Goal: Check status: Check status

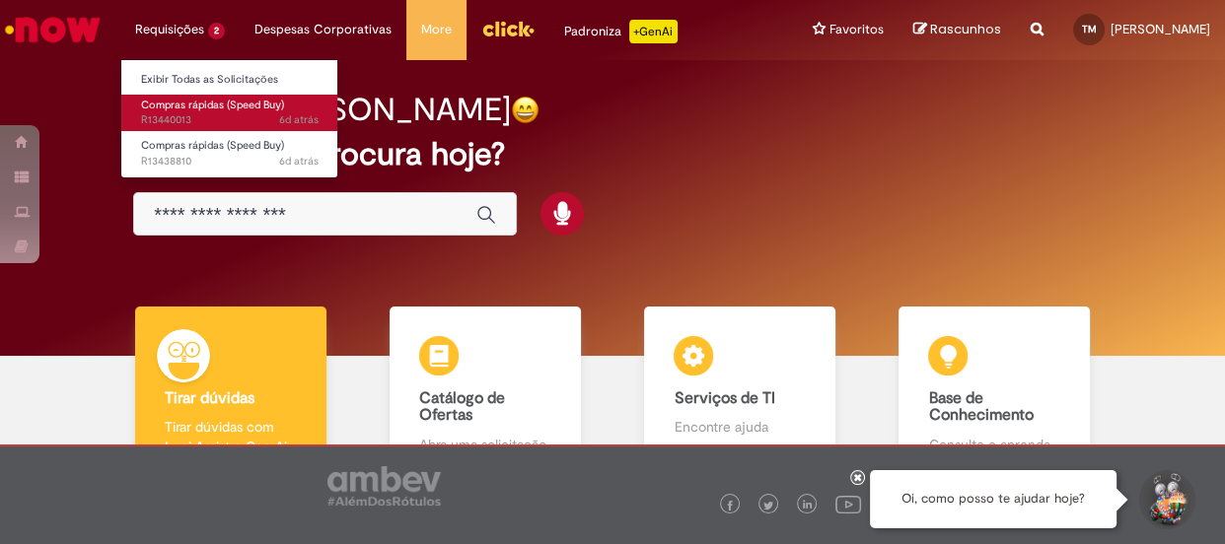
click at [241, 112] on span "6d atrás 6 dias atrás R13440013" at bounding box center [229, 120] width 177 height 16
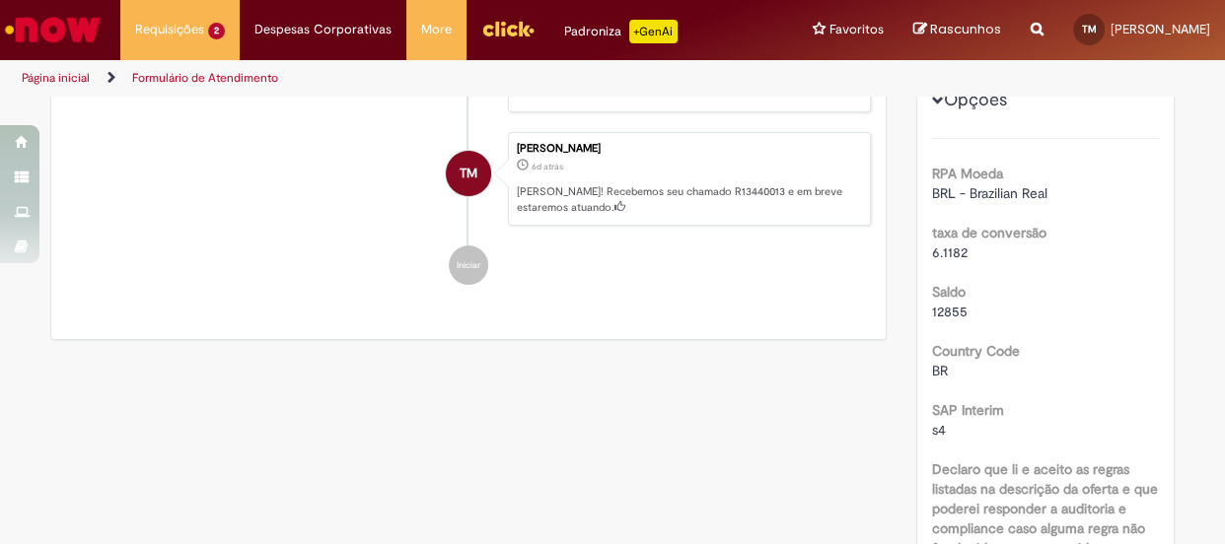
scroll to position [448, 0]
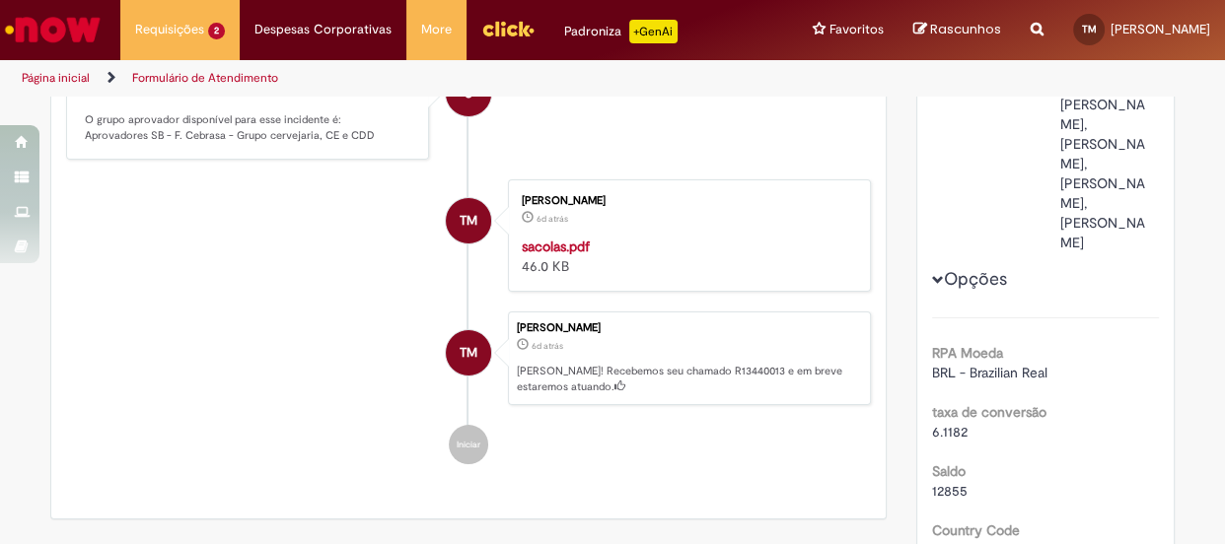
click at [558, 245] on strong "sacolas.pdf" at bounding box center [556, 247] width 68 height 18
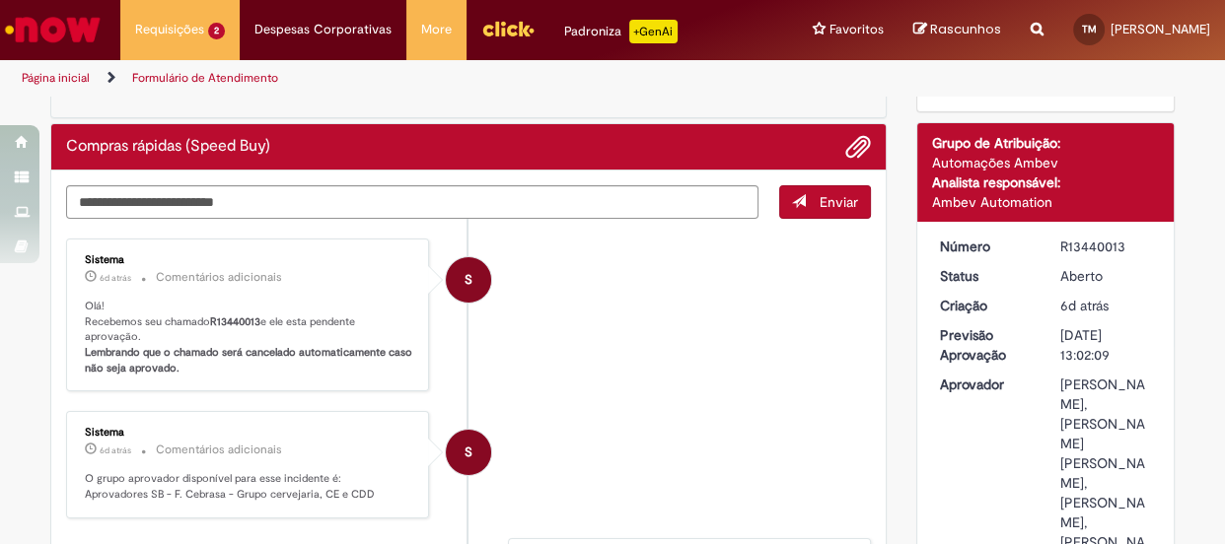
scroll to position [0, 0]
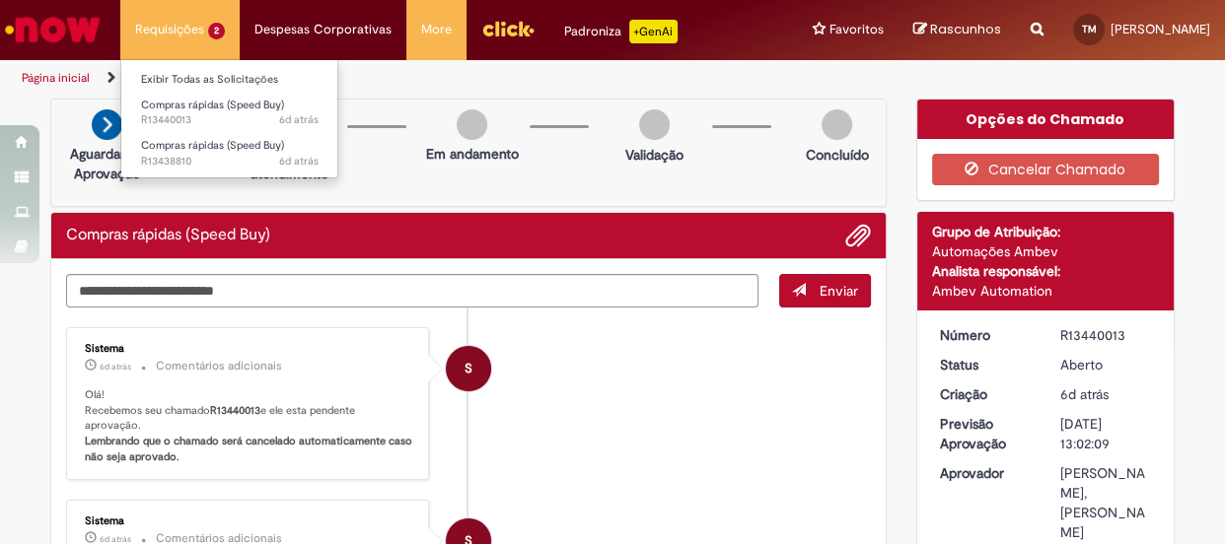
click at [177, 22] on li "Requisições 2 Exibir Todas as Solicitações Compras rápidas (Speed Buy) 6d atrás…" at bounding box center [179, 29] width 119 height 59
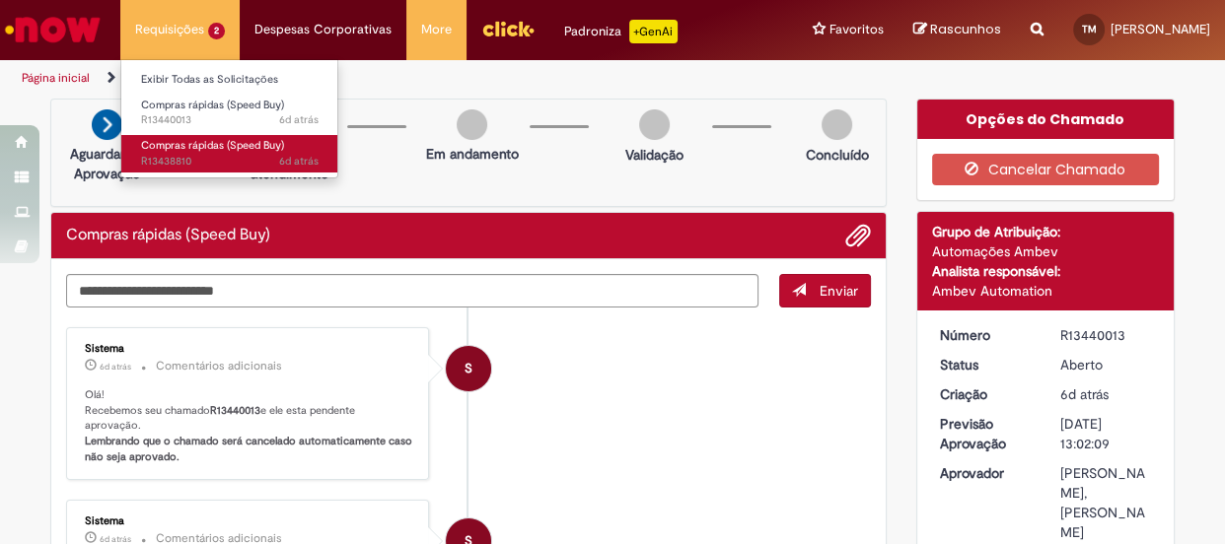
click at [256, 165] on span "6d atrás 6 dias atrás R13438810" at bounding box center [229, 162] width 177 height 16
click at [299, 156] on span "6d atrás" at bounding box center [298, 161] width 39 height 15
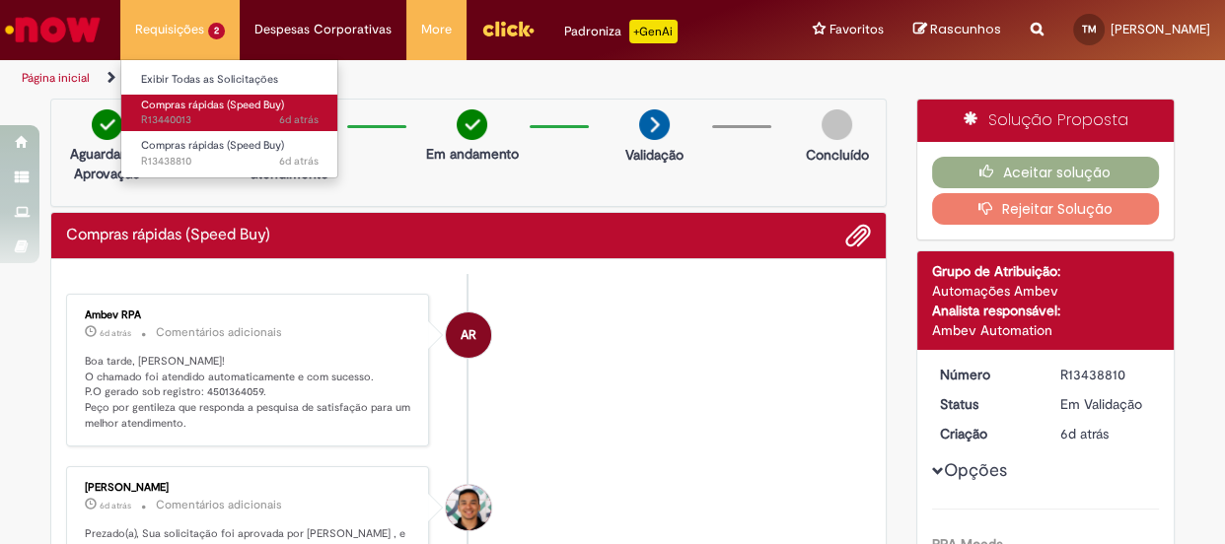
click at [193, 108] on span "Compras rápidas (Speed Buy)" at bounding box center [212, 105] width 143 height 15
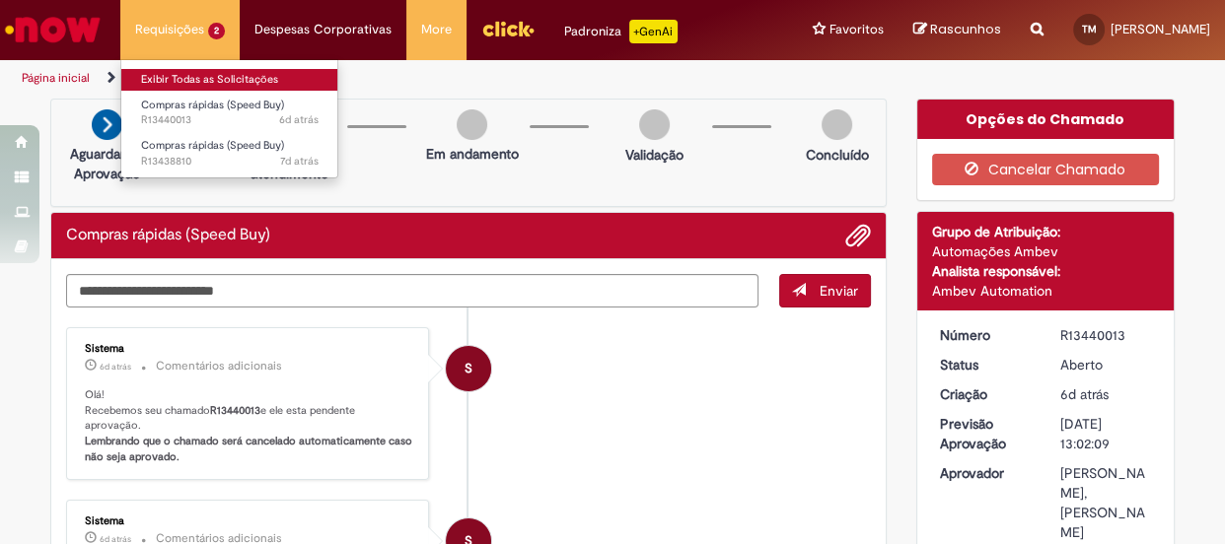
click at [184, 79] on link "Exibir Todas as Solicitações" at bounding box center [229, 80] width 217 height 22
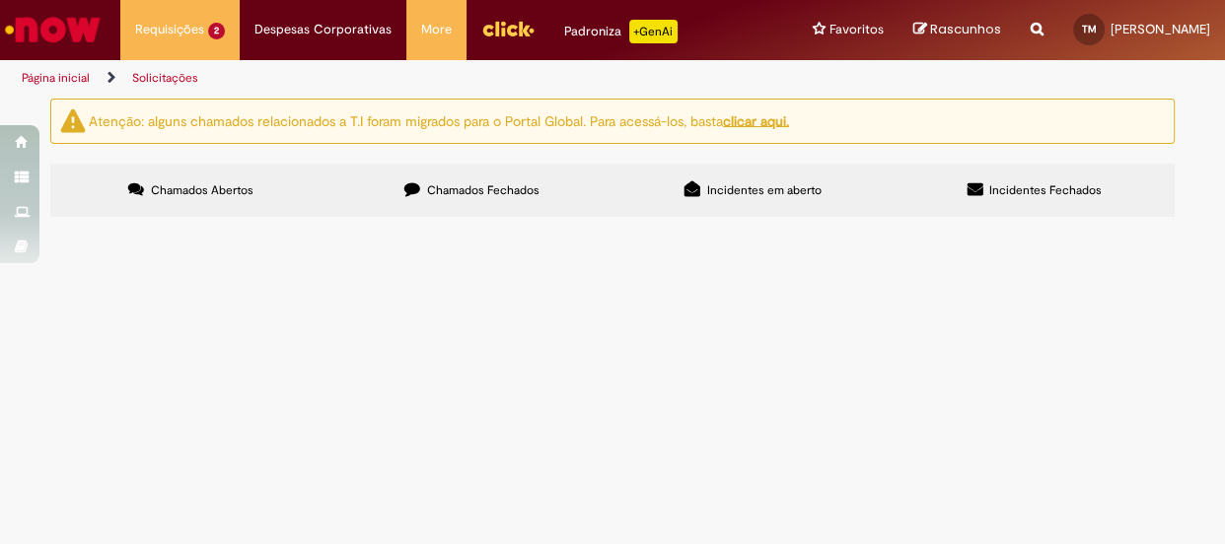
click at [0, 0] on span "sacolas kraft para brindes" at bounding box center [0, 0] width 0 height 0
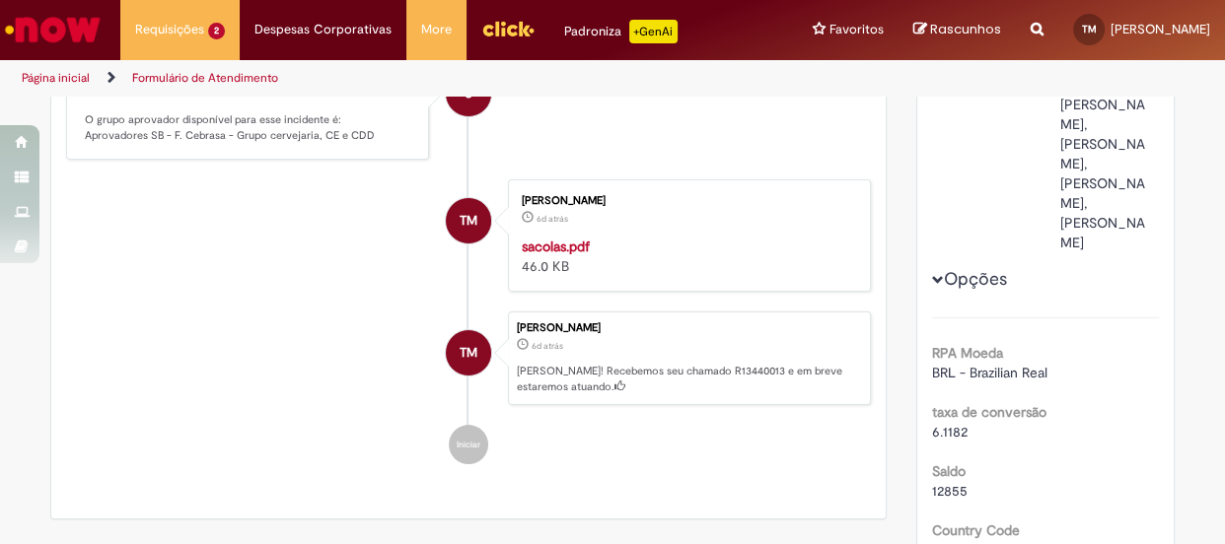
scroll to position [268, 0]
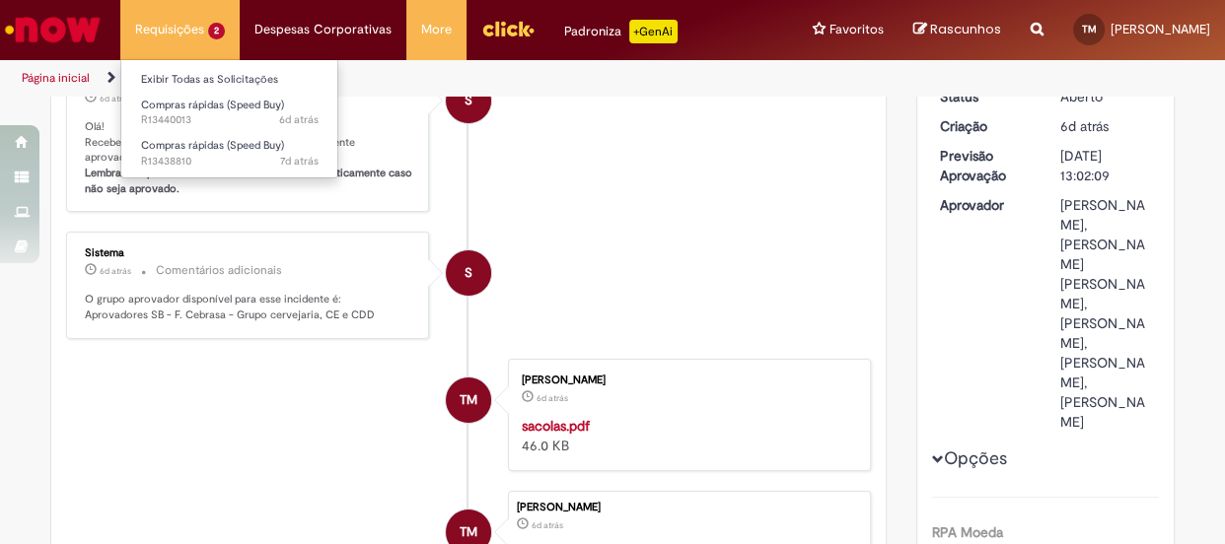
click at [179, 22] on li "Requisições 2 Exibir Todas as Solicitações Compras rápidas (Speed Buy) 6d atrás…" at bounding box center [179, 29] width 119 height 59
click at [222, 29] on li "Requisições 2 Exibir Todas as Solicitações Compras rápidas (Speed Buy) 6d atrás…" at bounding box center [179, 29] width 119 height 59
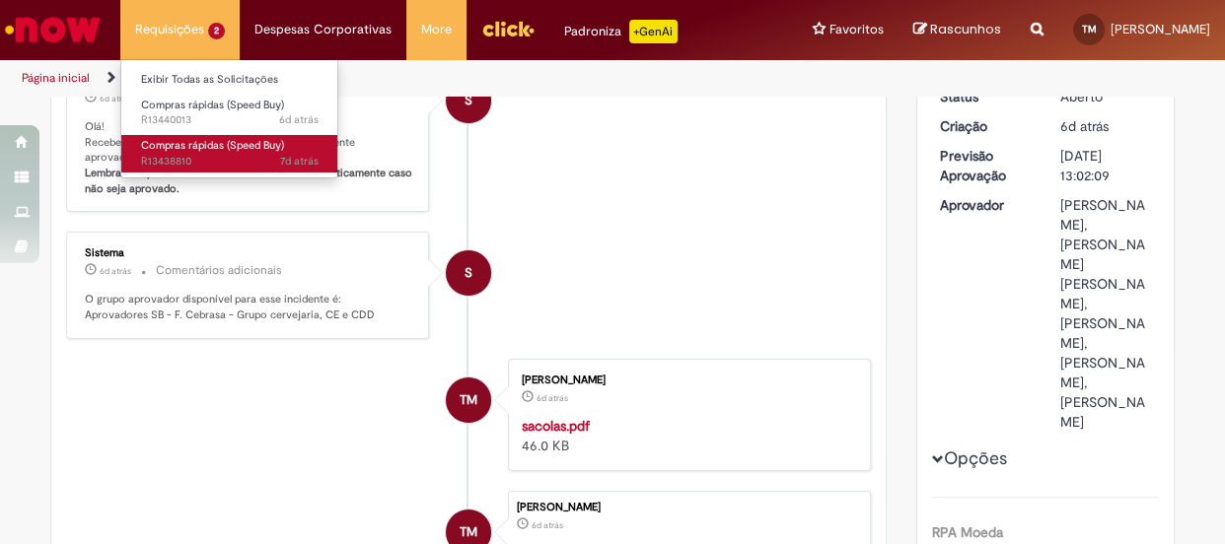
click at [223, 148] on span "Compras rápidas (Speed Buy)" at bounding box center [212, 145] width 143 height 15
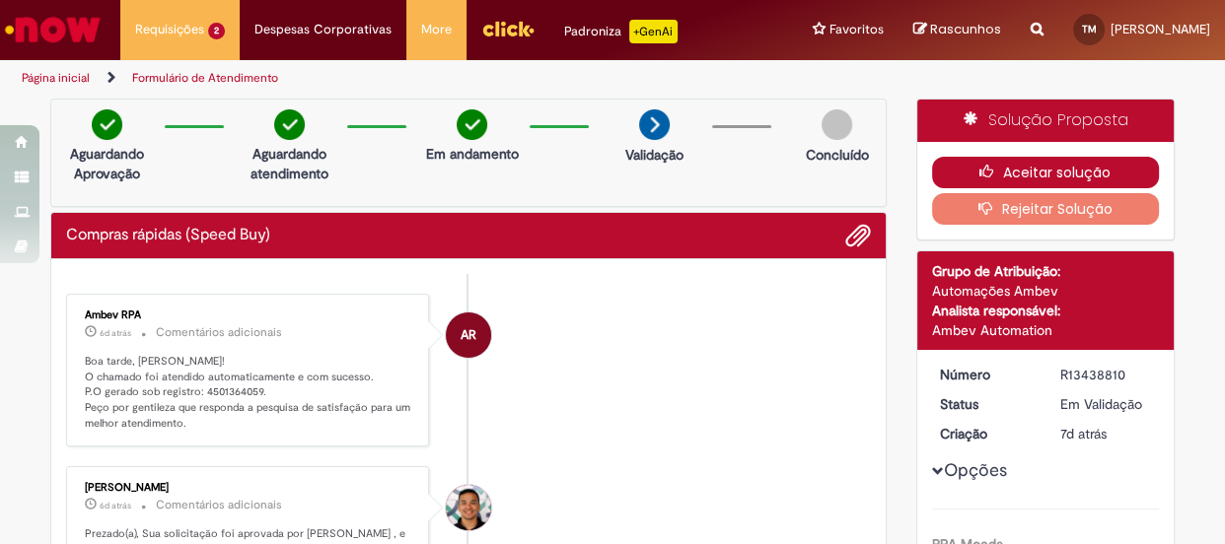
click at [1076, 160] on button "Aceitar solução" at bounding box center [1046, 173] width 228 height 32
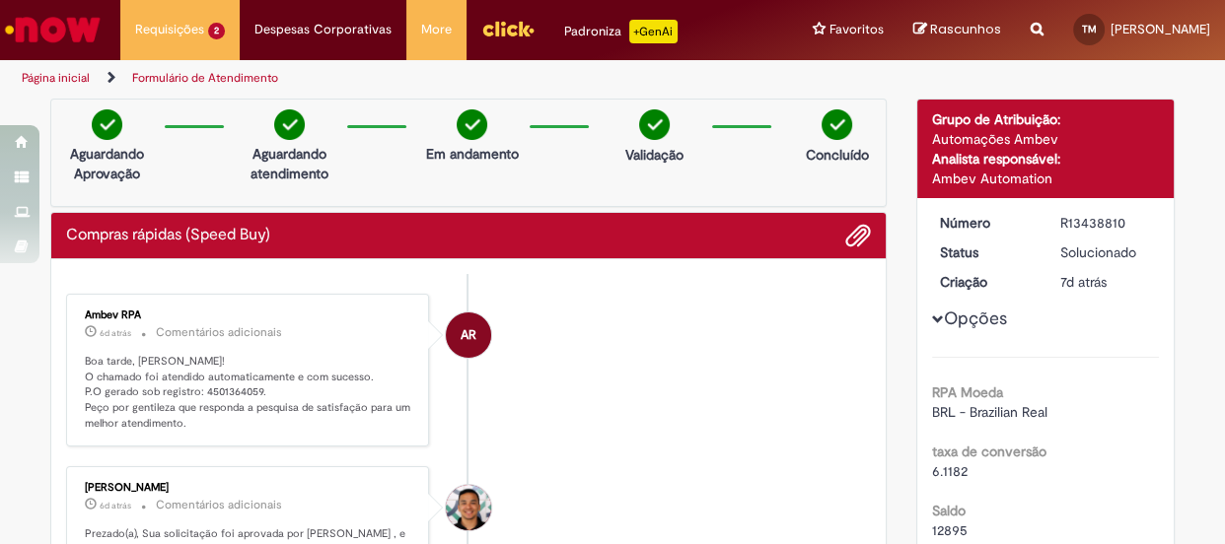
scroll to position [89, 0]
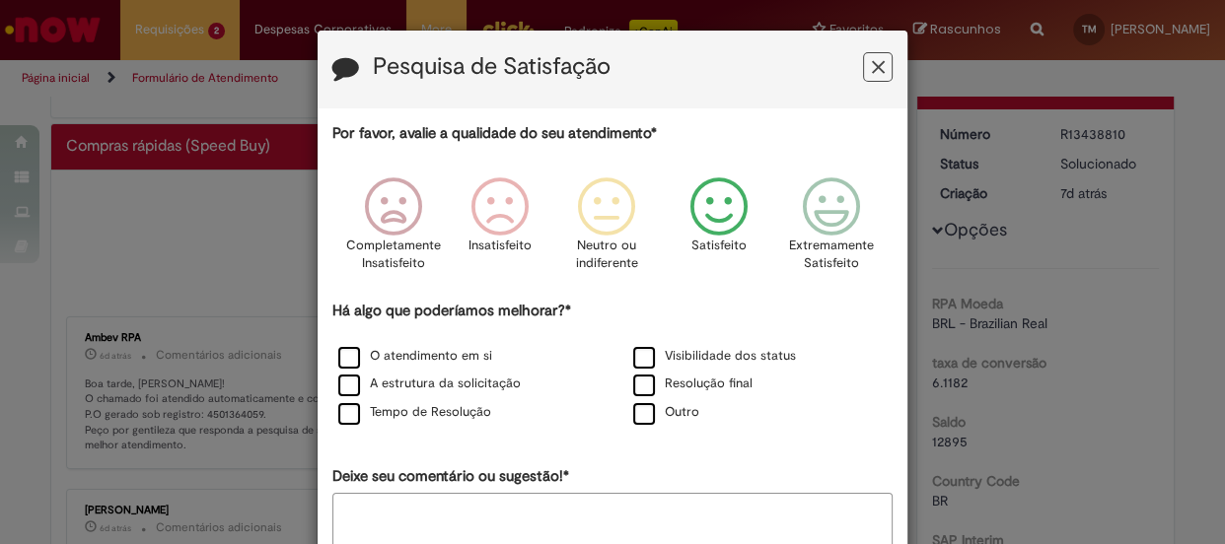
click at [701, 212] on icon "Feedback" at bounding box center [719, 206] width 74 height 59
click at [341, 422] on label "Tempo de Resolução" at bounding box center [414, 412] width 153 height 19
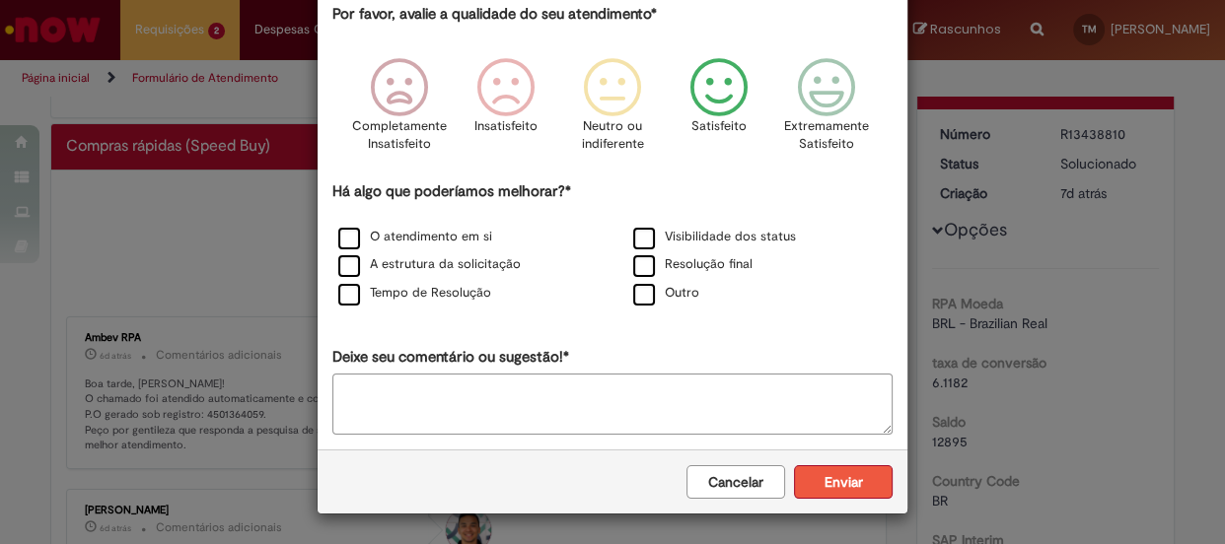
click at [849, 487] on button "Enviar" at bounding box center [843, 482] width 99 height 34
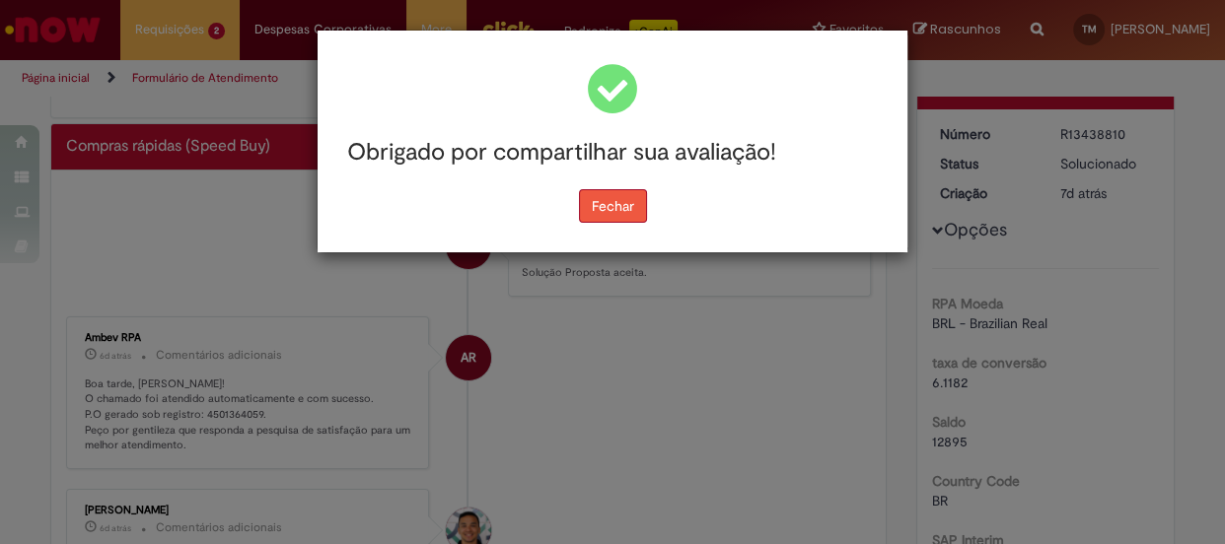
click at [600, 192] on button "Fechar" at bounding box center [613, 206] width 68 height 34
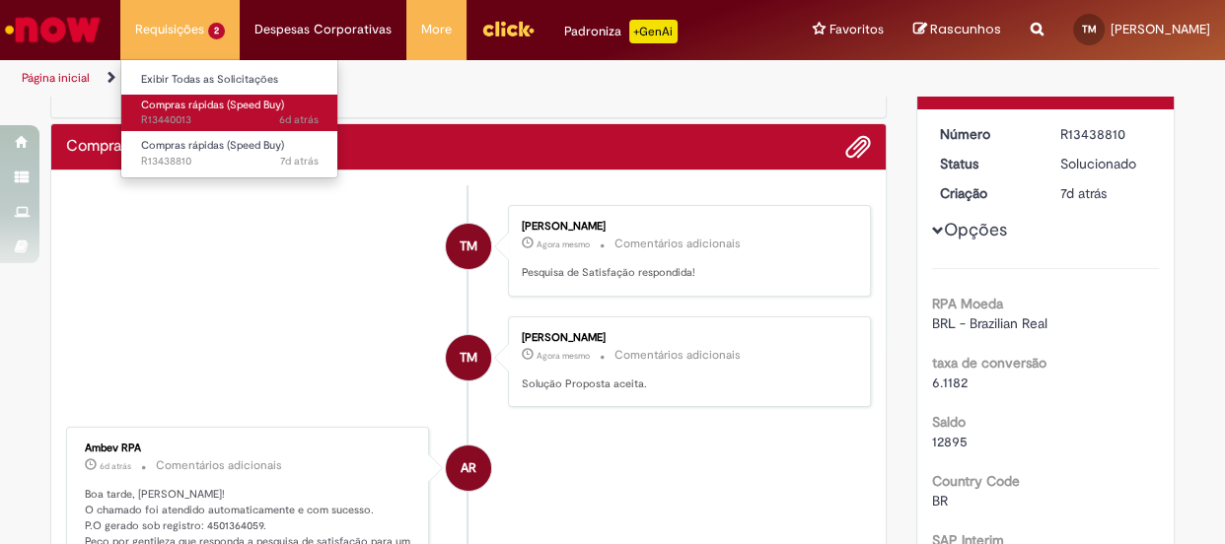
click at [247, 119] on span "6d atrás 6 dias atrás R13440013" at bounding box center [229, 120] width 177 height 16
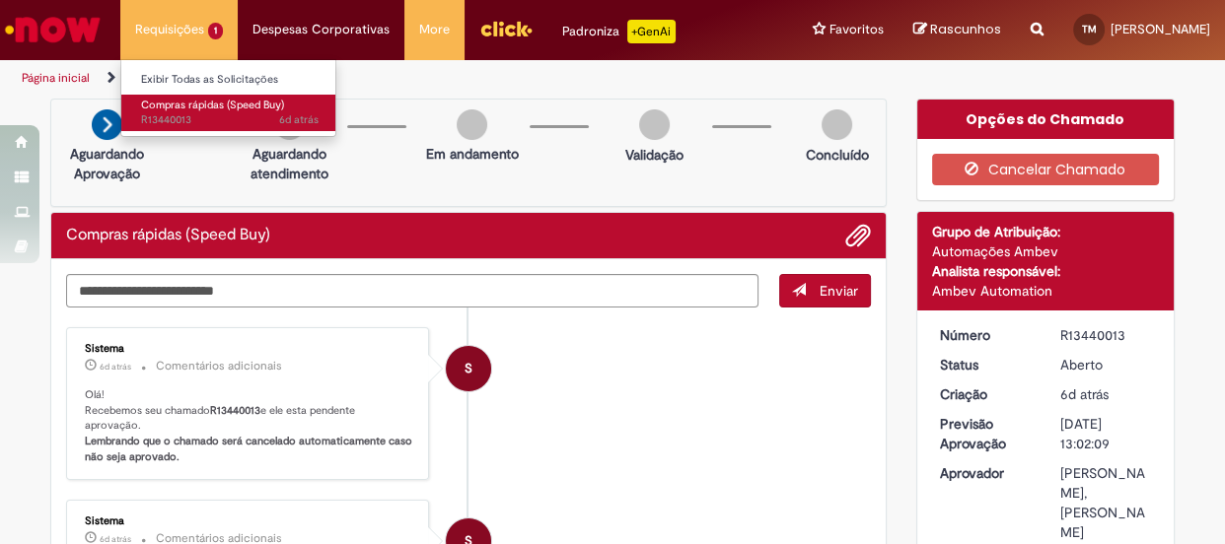
click at [199, 108] on span "Compras rápidas (Speed Buy)" at bounding box center [212, 105] width 143 height 15
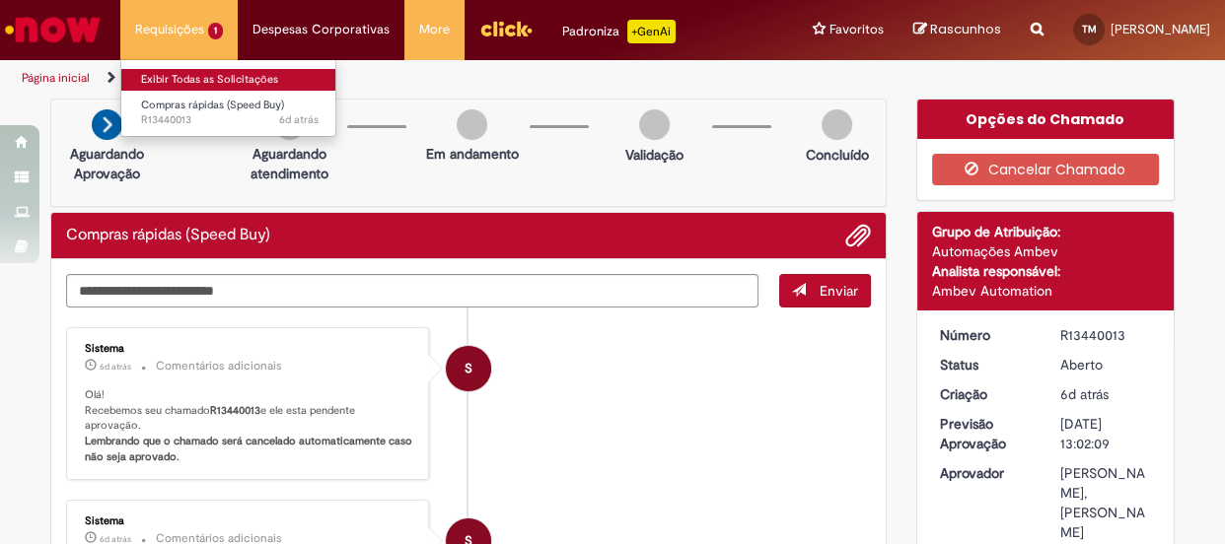
click at [212, 73] on link "Exibir Todas as Solicitações" at bounding box center [229, 80] width 217 height 22
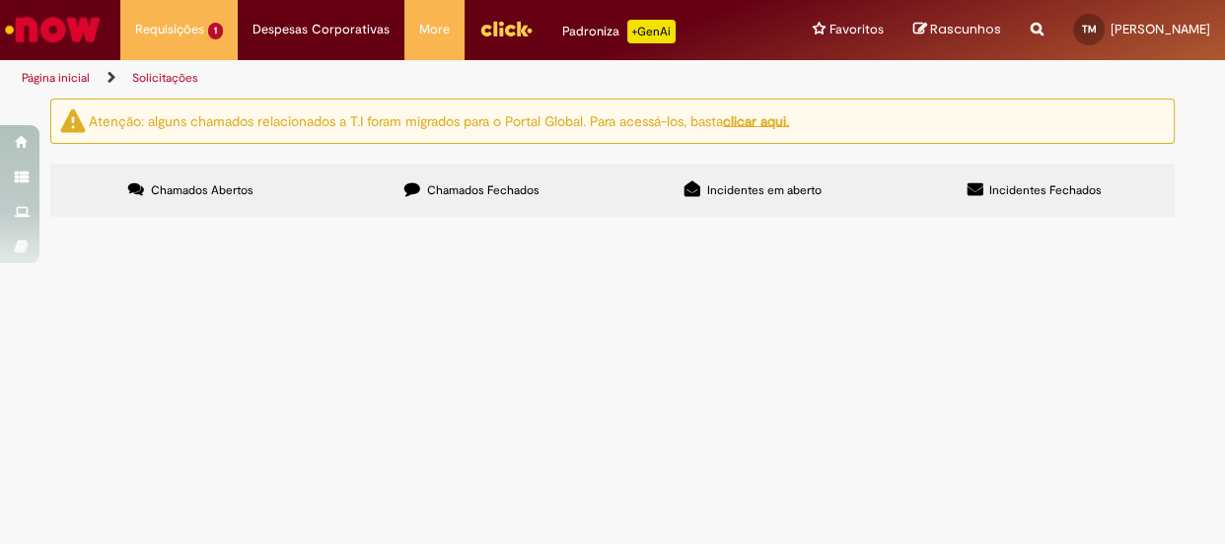
click at [0, 0] on th "Número" at bounding box center [0, 0] width 0 height 0
click at [0, 0] on input "Pesquisar" at bounding box center [0, 0] width 0 height 0
type input "*********"
click at [0, 0] on span "Pesquisar" at bounding box center [0, 0] width 0 height 0
click at [467, 193] on span "Chamados Fechados" at bounding box center [483, 190] width 112 height 16
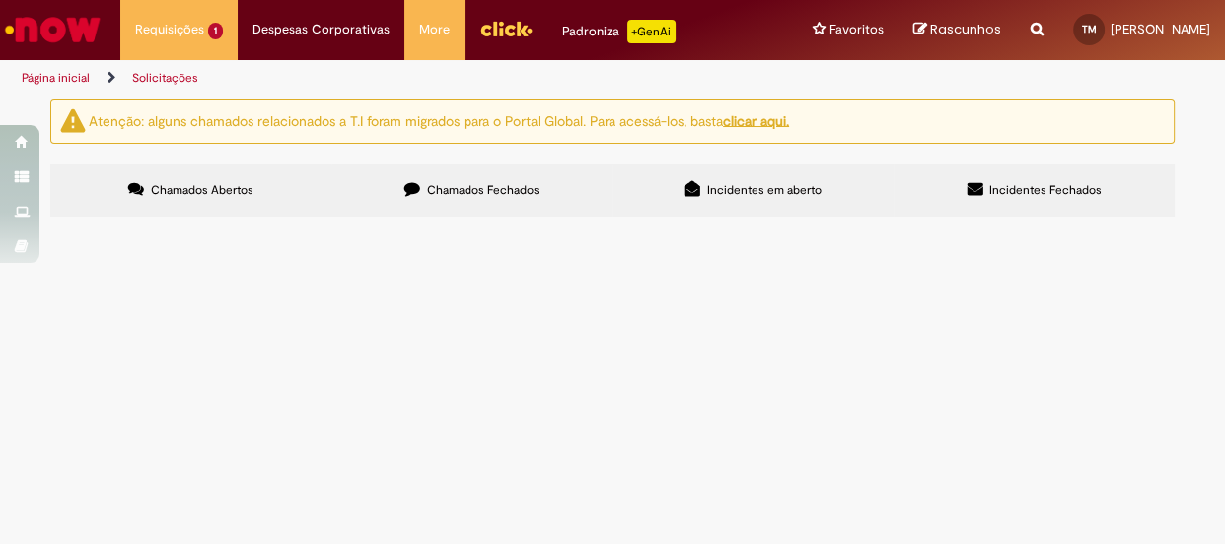
scroll to position [89, 0]
click at [0, 0] on td "sacola para brinde" at bounding box center [0, 0] width 0 height 0
click at [0, 0] on span "Compras rápidas (Speed Buy)" at bounding box center [0, 0] width 0 height 0
click at [0, 0] on span "sacola para brinde" at bounding box center [0, 0] width 0 height 0
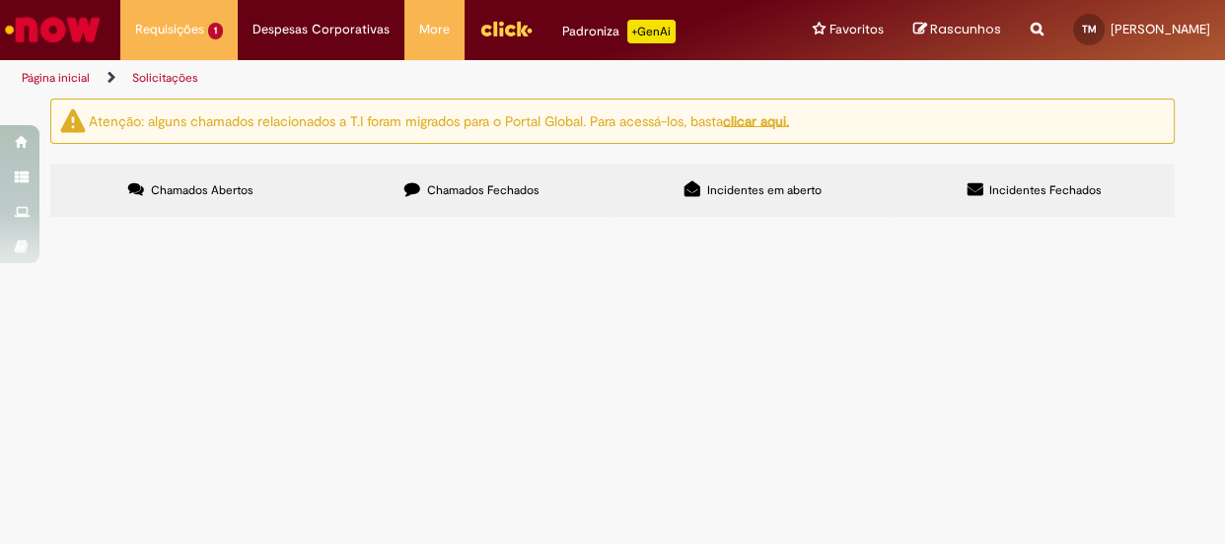
click at [0, 0] on span "sacola para brinde" at bounding box center [0, 0] width 0 height 0
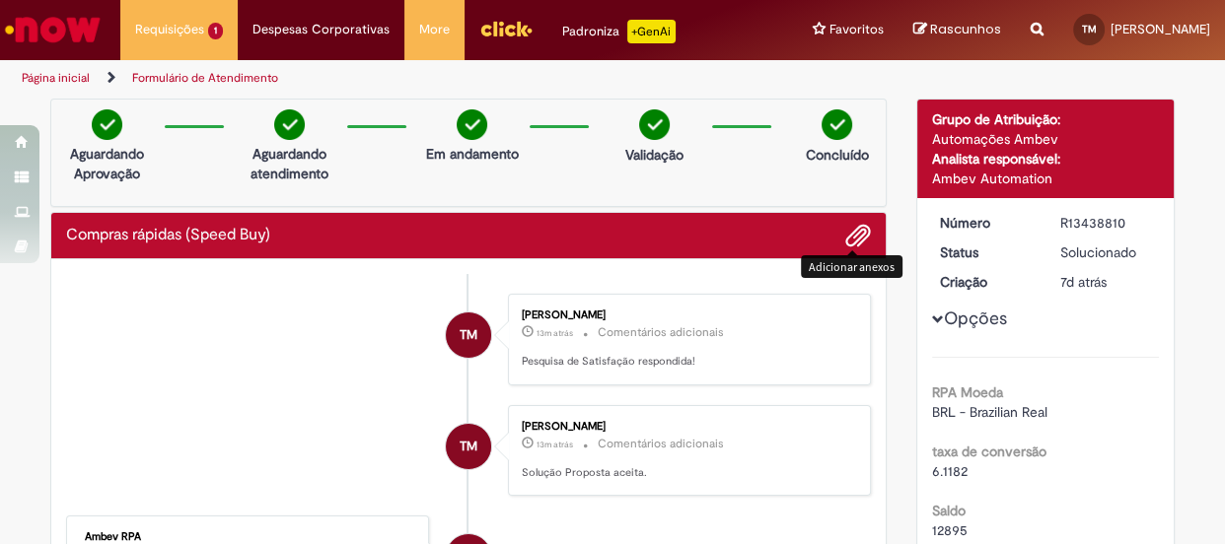
click at [846, 232] on span "Adicionar anexos" at bounding box center [858, 237] width 24 height 24
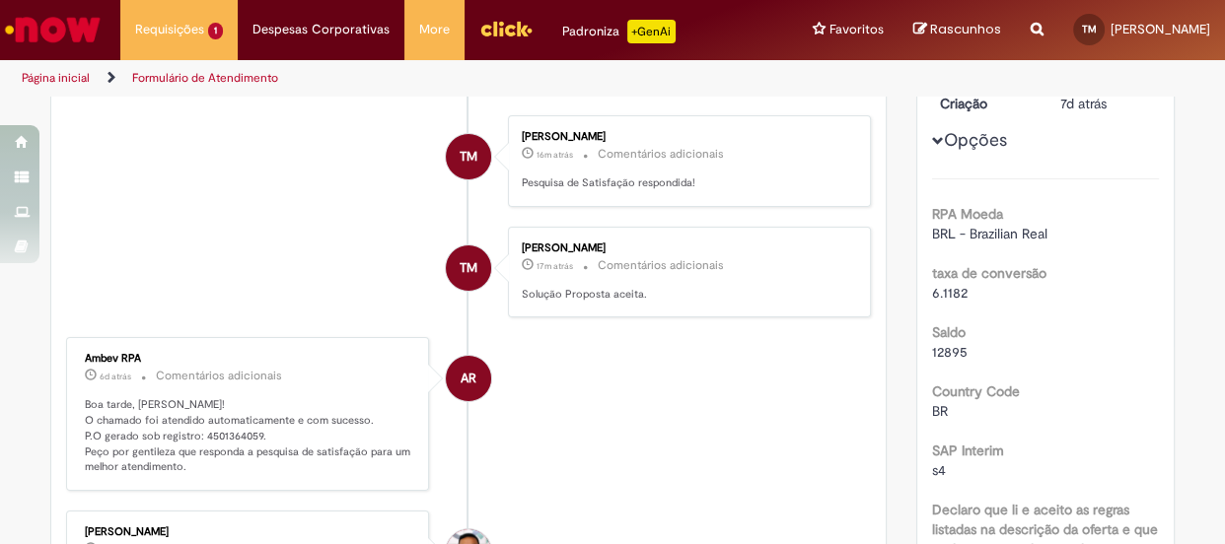
scroll to position [268, 0]
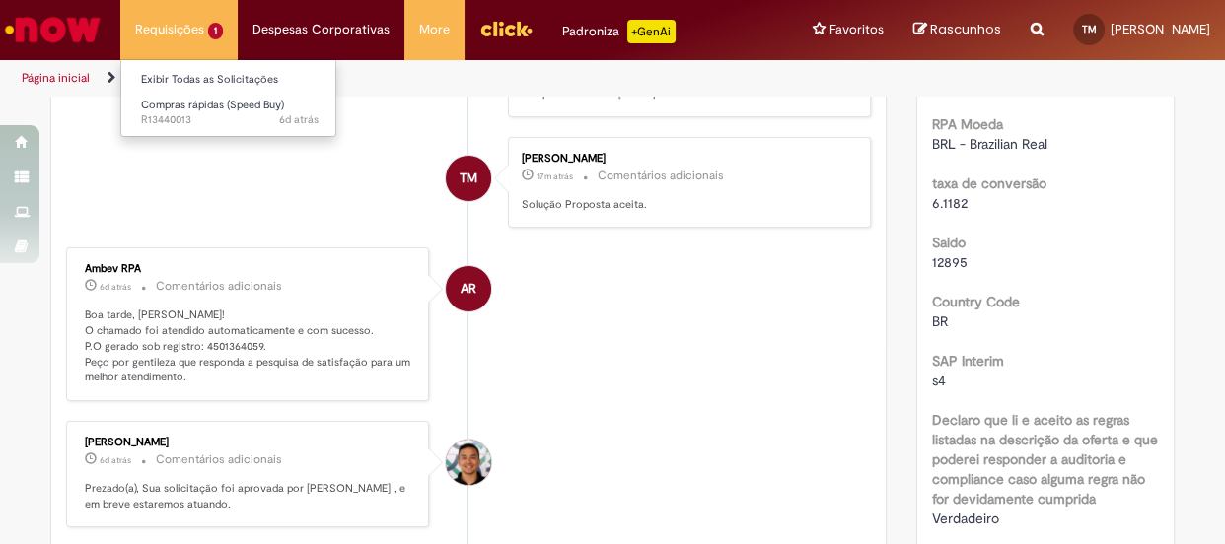
click at [173, 33] on li "Requisições 1 Exibir Todas as Solicitações Compras rápidas (Speed Buy) 6d atrás…" at bounding box center [178, 29] width 117 height 59
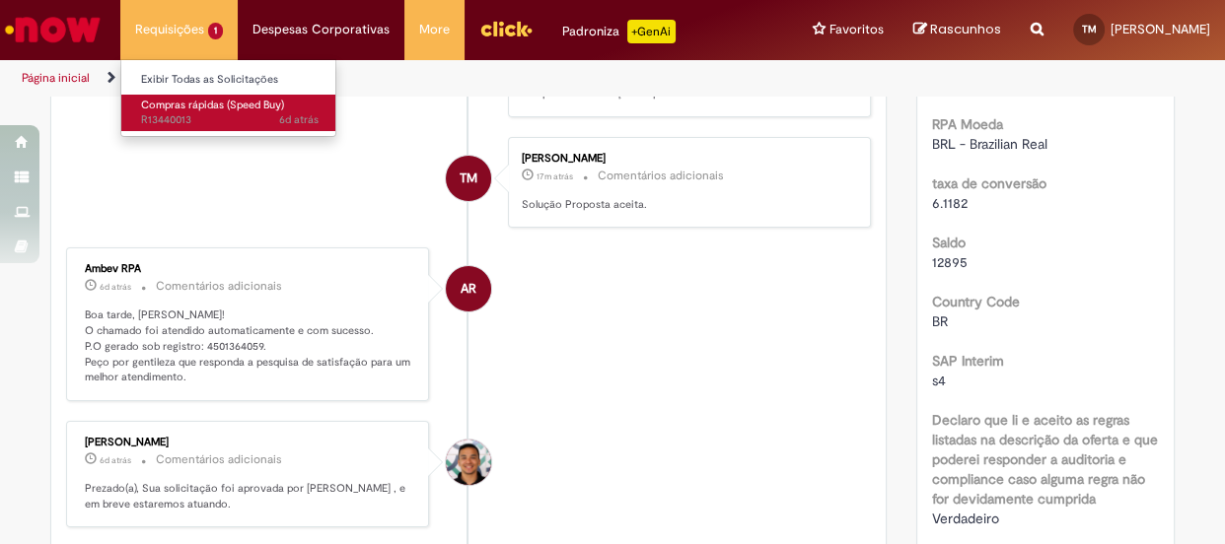
click at [224, 115] on span "6d atrás 6 dias atrás R13440013" at bounding box center [229, 120] width 177 height 16
click at [244, 107] on span "Compras rápidas (Speed Buy)" at bounding box center [212, 105] width 143 height 15
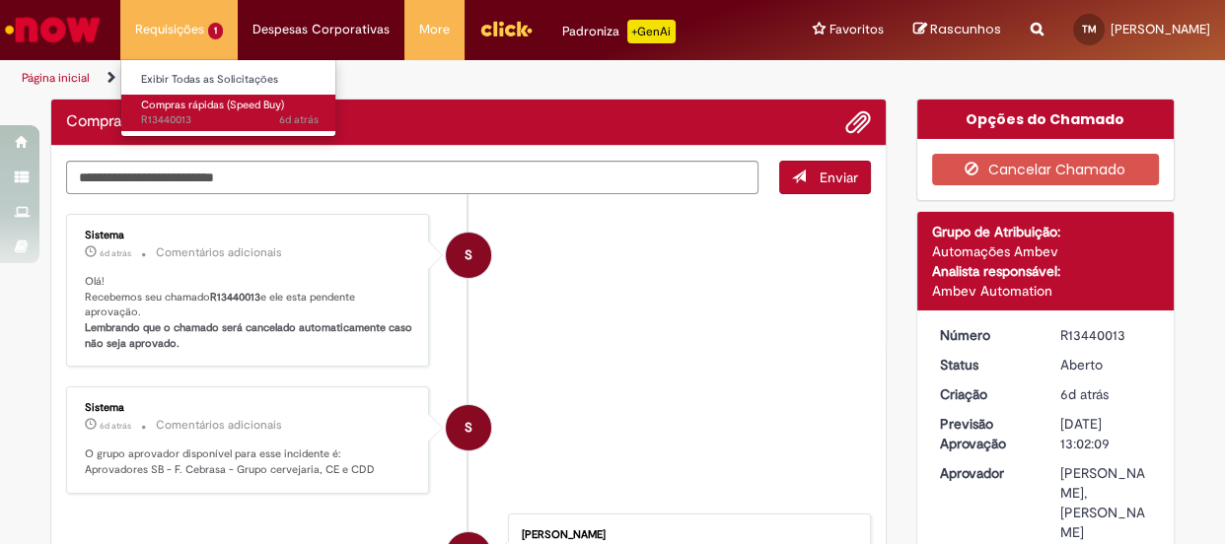
click at [283, 106] on span "Compras rápidas (Speed Buy)" at bounding box center [212, 105] width 143 height 15
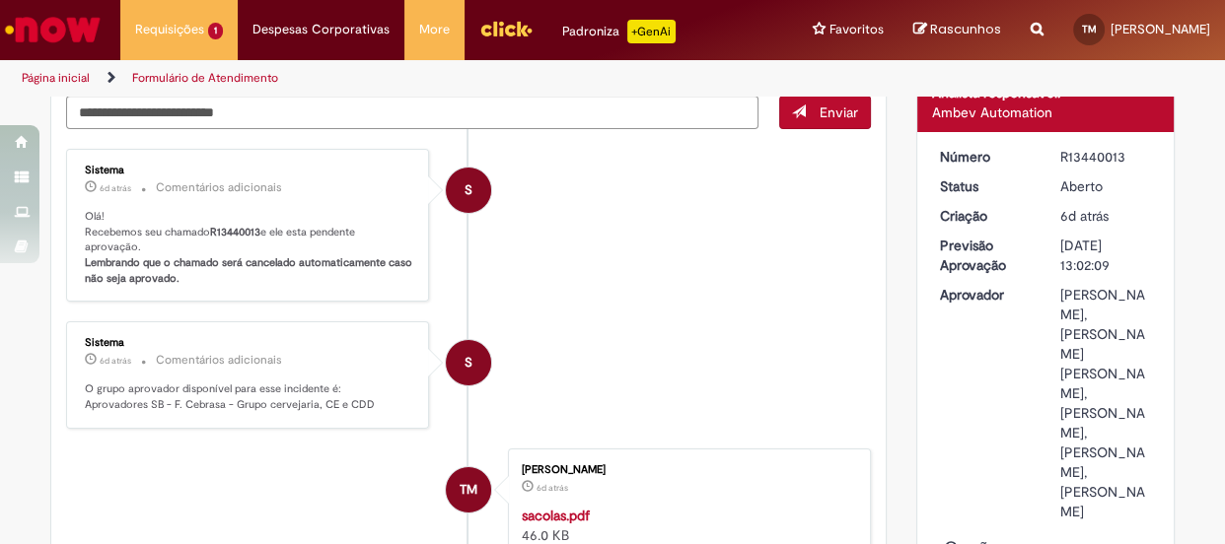
scroll to position [89, 0]
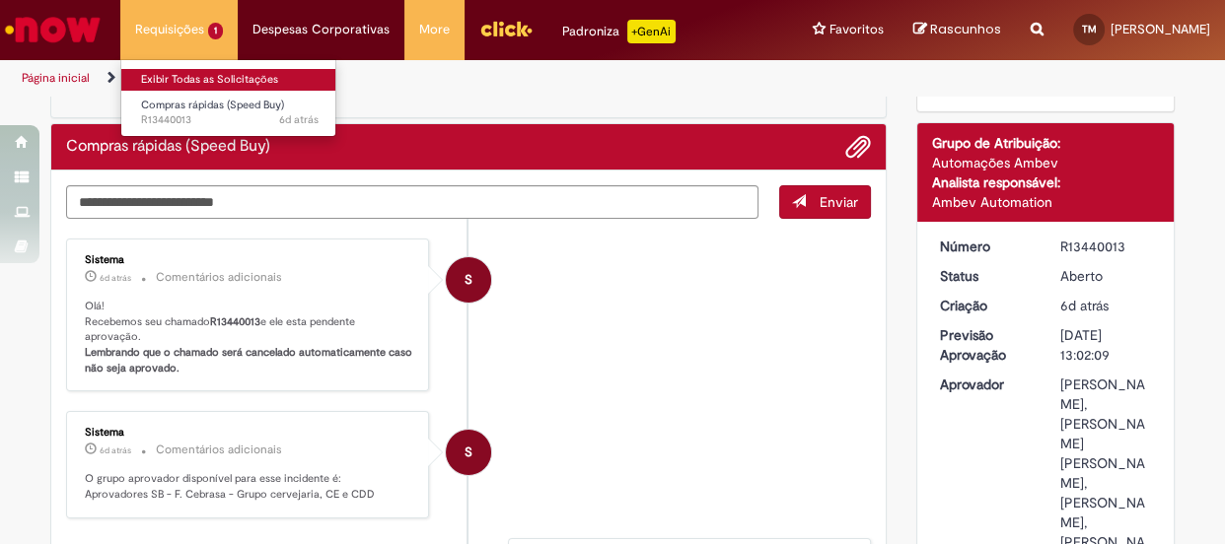
click at [234, 84] on link "Exibir Todas as Solicitações" at bounding box center [229, 80] width 217 height 22
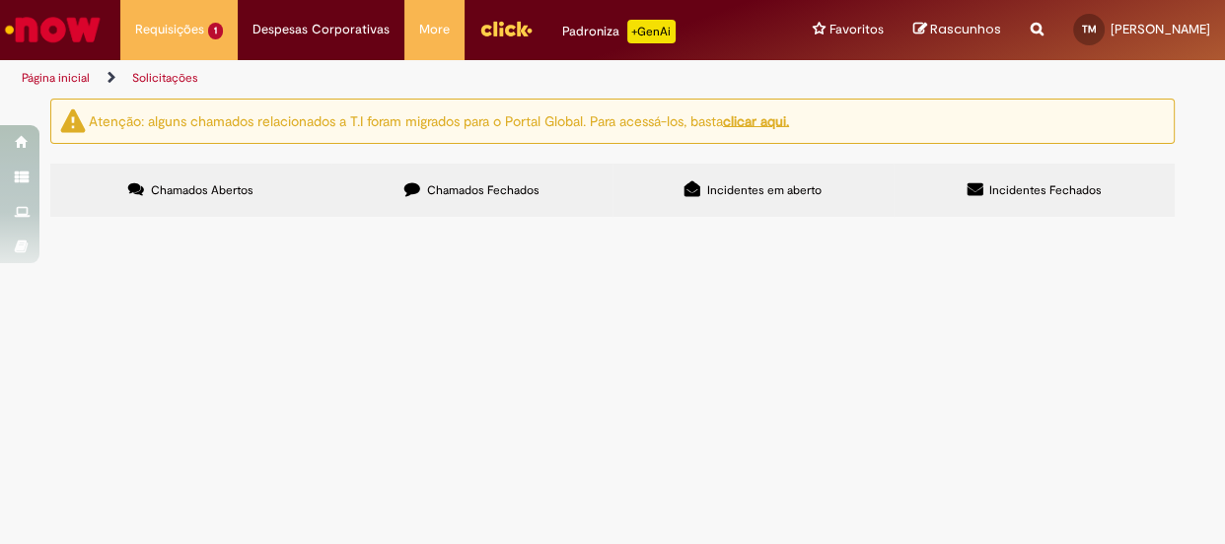
click at [482, 181] on label "Chamados Fechados" at bounding box center [471, 190] width 281 height 53
click at [0, 0] on td "sacola para brinde" at bounding box center [0, 0] width 0 height 0
click at [0, 0] on span "sacola para brinde" at bounding box center [0, 0] width 0 height 0
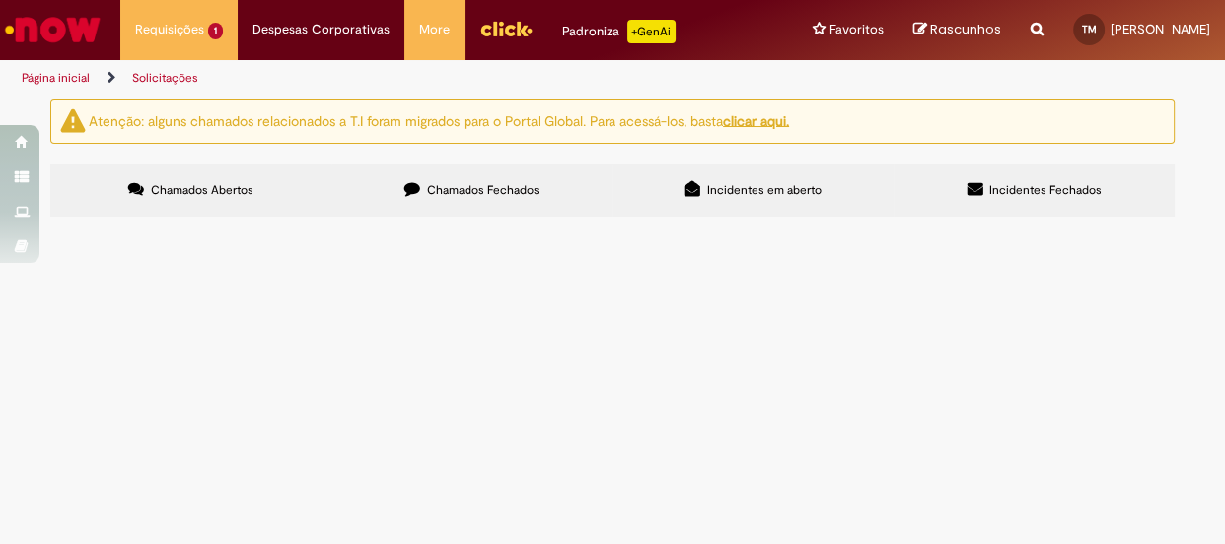
click at [0, 0] on span "sacola para brinde" at bounding box center [0, 0] width 0 height 0
click at [0, 0] on td "sacola para brinde" at bounding box center [0, 0] width 0 height 0
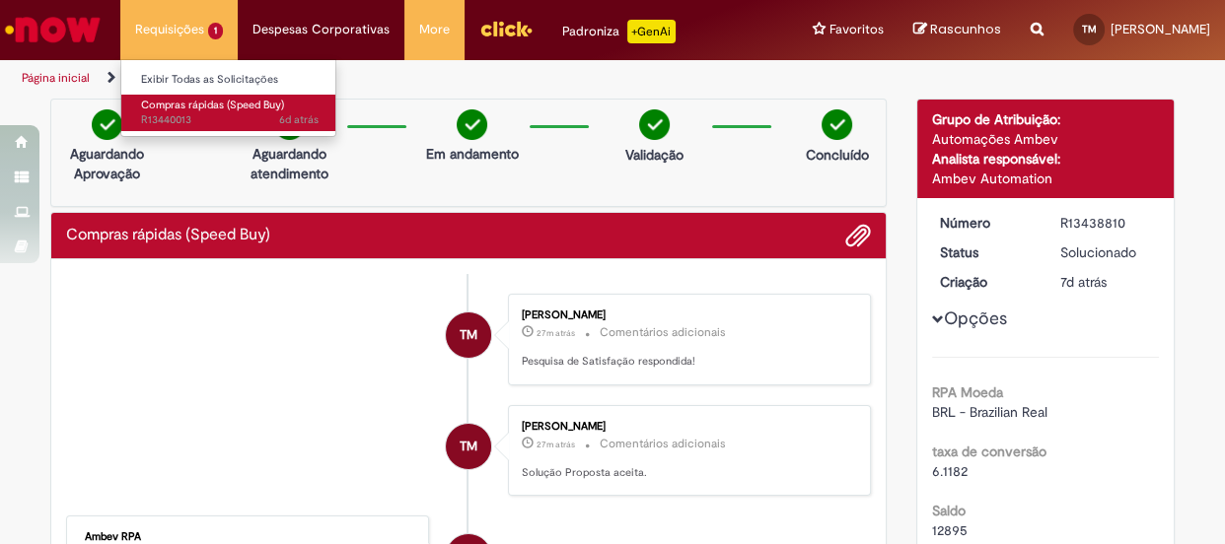
click at [214, 95] on link "Compras rápidas (Speed Buy) 6d atrás 6 dias atrás R13440013" at bounding box center [229, 113] width 217 height 36
